Goal: Task Accomplishment & Management: Manage account settings

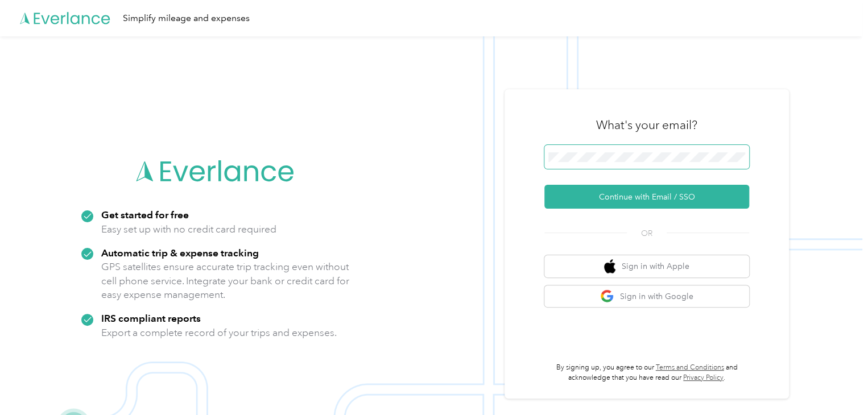
click at [594, 147] on span at bounding box center [646, 157] width 205 height 24
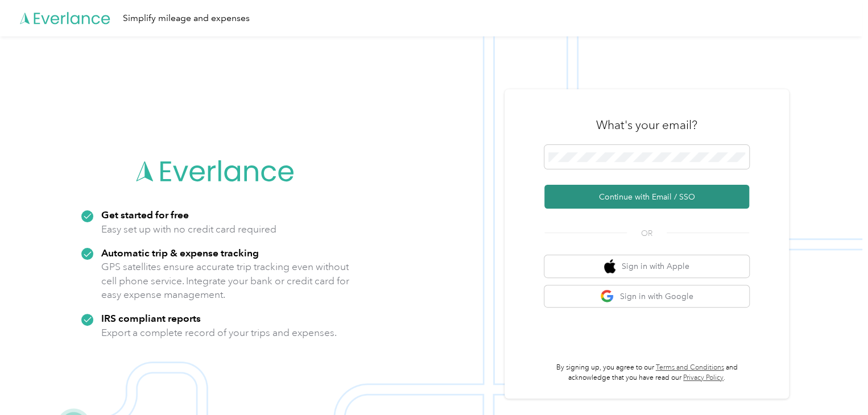
click at [598, 204] on button "Continue with Email / SSO" at bounding box center [646, 197] width 205 height 24
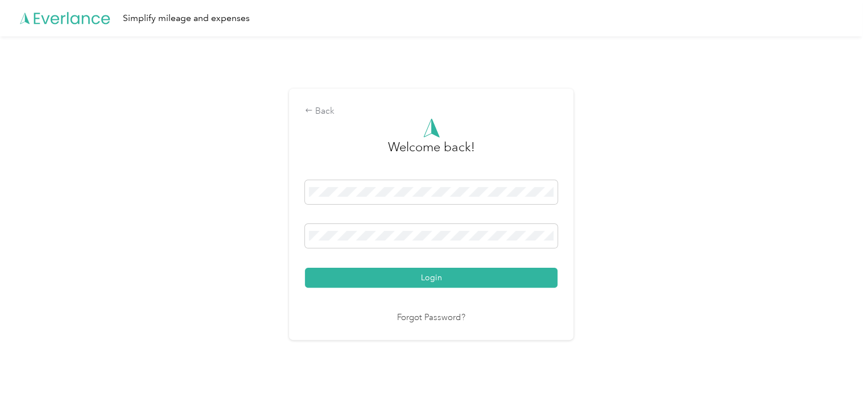
click at [353, 289] on div "Welcome back! Login Forgot Password?" at bounding box center [431, 221] width 252 height 206
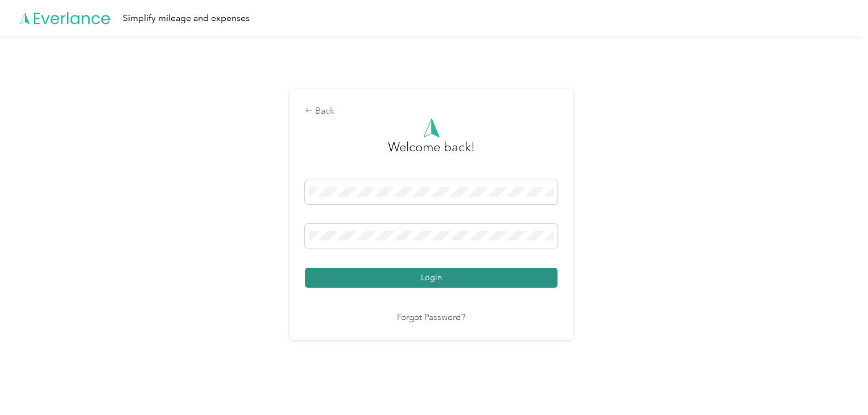
click at [352, 281] on button "Login" at bounding box center [431, 278] width 252 height 20
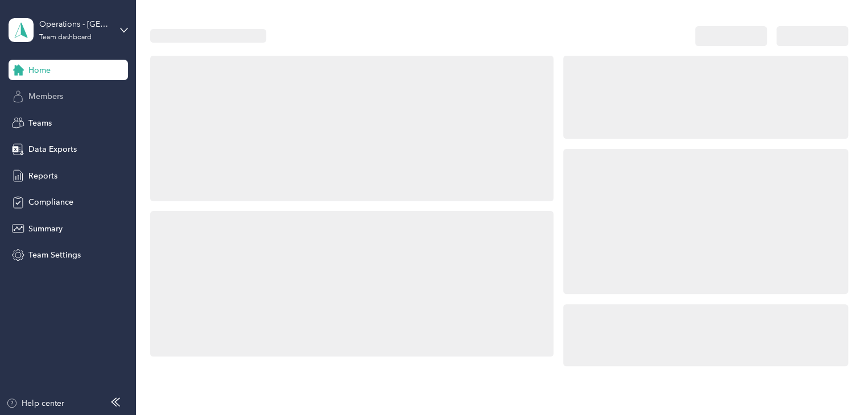
click at [59, 97] on span "Members" at bounding box center [45, 96] width 35 height 12
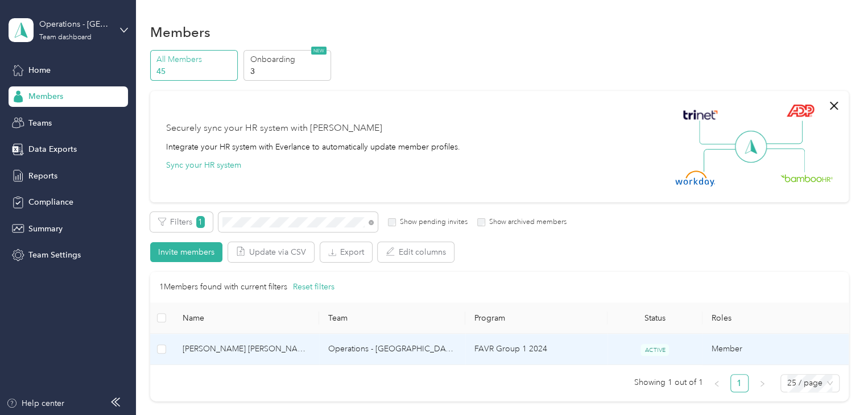
click at [282, 358] on td "[PERSON_NAME] [PERSON_NAME]" at bounding box center [246, 349] width 146 height 31
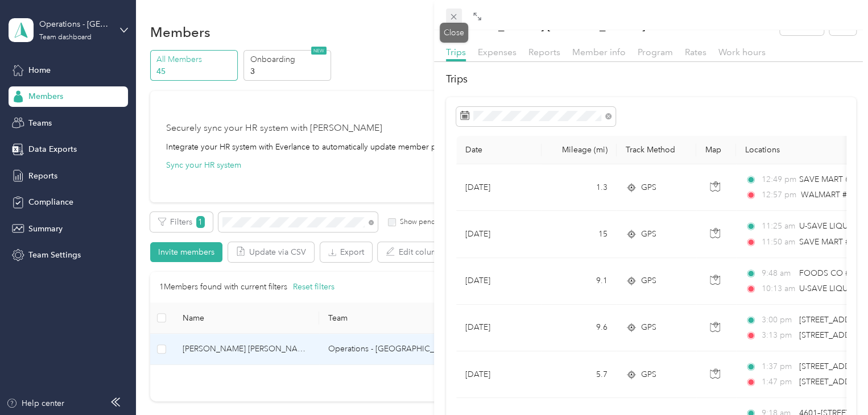
click at [451, 11] on span at bounding box center [454, 17] width 16 height 16
